Goal: Transaction & Acquisition: Book appointment/travel/reservation

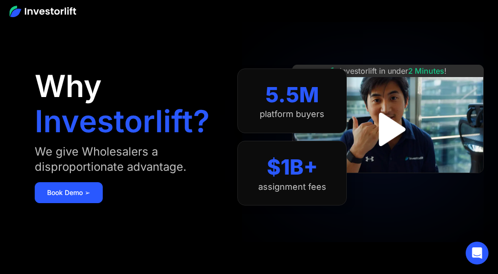
click at [395, 128] on img "open lightbox" at bounding box center [388, 129] width 60 height 60
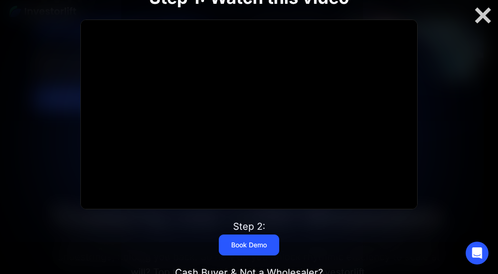
scroll to position [95, 0]
click at [484, 23] on div at bounding box center [483, 16] width 30 height 20
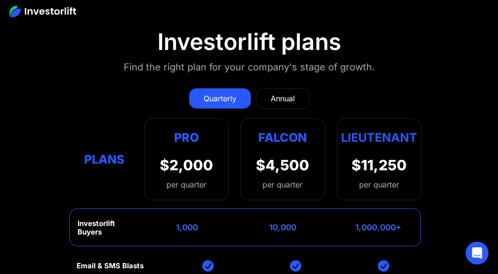
scroll to position [4095, 0]
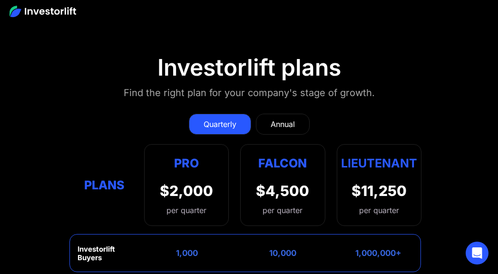
click at [293, 118] on div "Annual" at bounding box center [283, 123] width 24 height 11
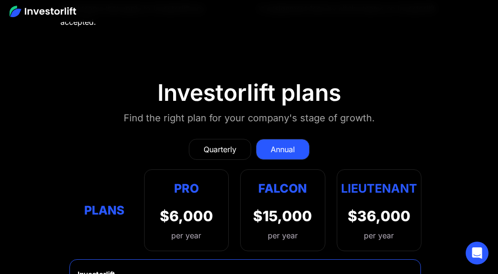
scroll to position [4063, 0]
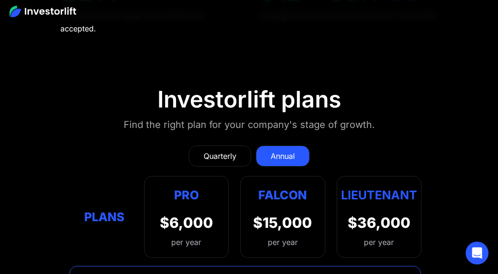
click at [221, 150] on div "Quarterly" at bounding box center [220, 155] width 33 height 11
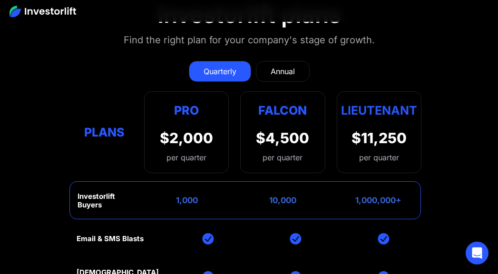
scroll to position [4235, 0]
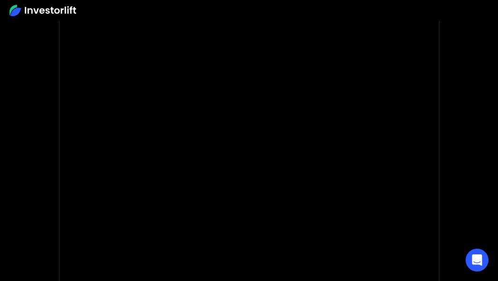
scroll to position [48, 0]
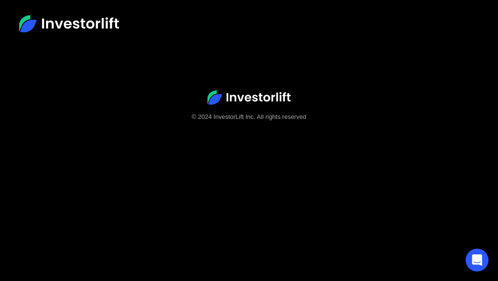
scroll to position [48, 0]
